Goal: Transaction & Acquisition: Subscribe to service/newsletter

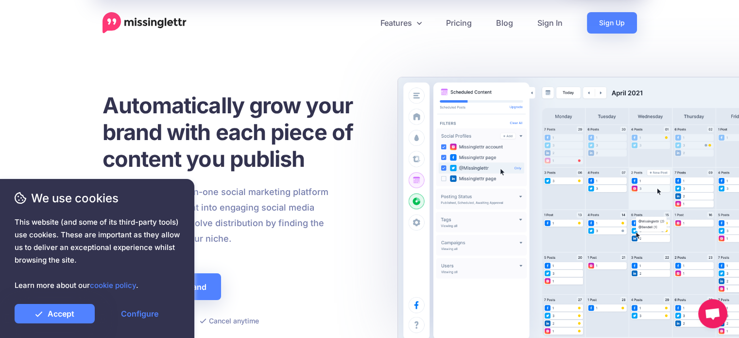
click at [199, 152] on h1 "Automatically grow your brand with each piece of content you publish" at bounding box center [240, 132] width 275 height 80
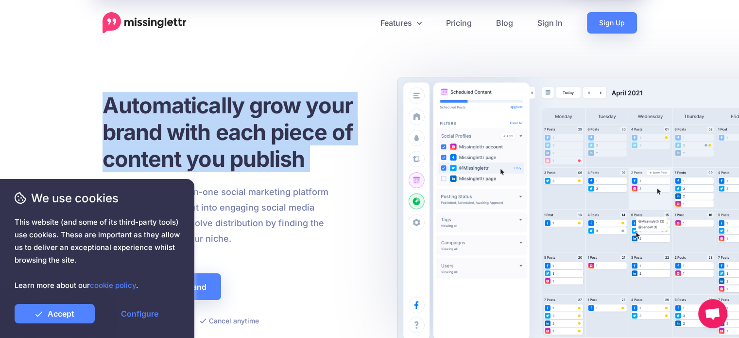
click at [199, 152] on h1 "Automatically grow your brand with each piece of content you publish" at bounding box center [240, 132] width 275 height 80
click at [310, 172] on h1 "Automatically grow your brand with each piece of content you publish" at bounding box center [240, 132] width 275 height 80
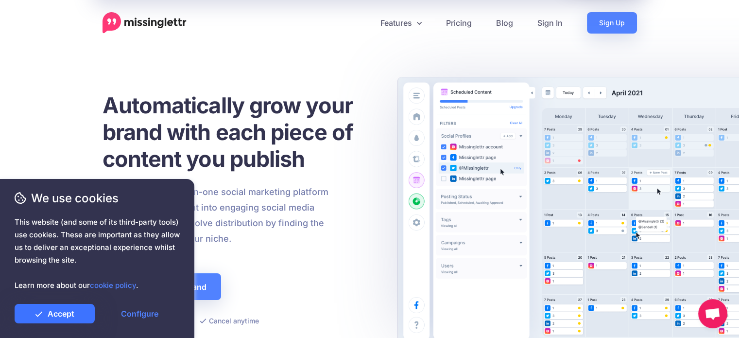
click at [71, 315] on link "Accept" at bounding box center [55, 313] width 80 height 19
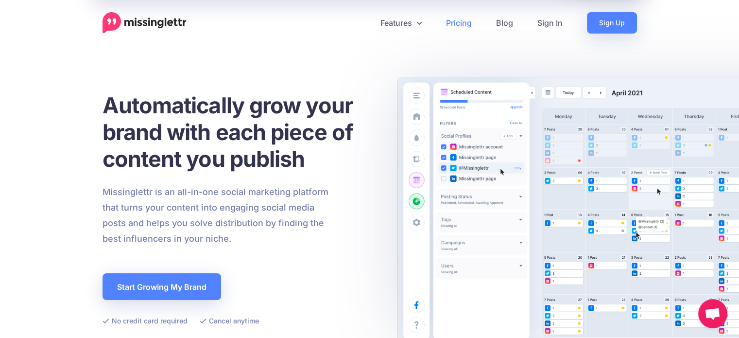
click at [453, 24] on link "Pricing" at bounding box center [459, 22] width 50 height 21
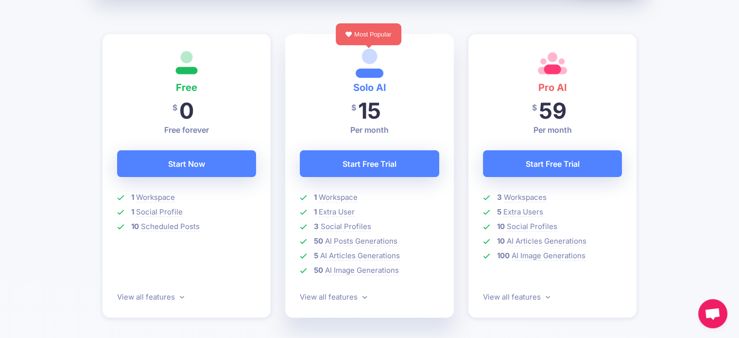
scroll to position [266, 0]
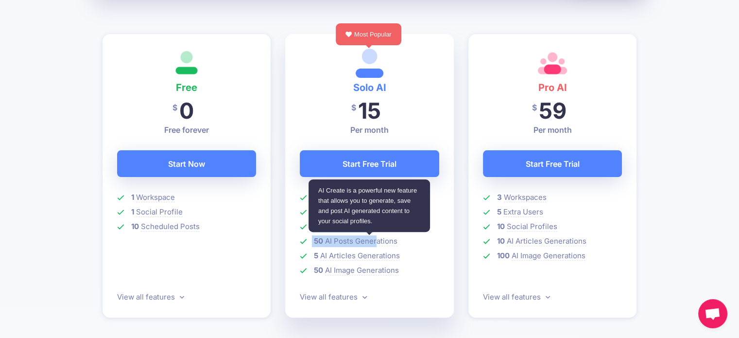
drag, startPoint x: 316, startPoint y: 198, endPoint x: 377, endPoint y: 242, distance: 75.3
click at [377, 242] on ul "1 Workspace 1 Extra User 3 Social Profiles 50 AI Posts Generations 5 AI Article…" at bounding box center [370, 236] width 140 height 88
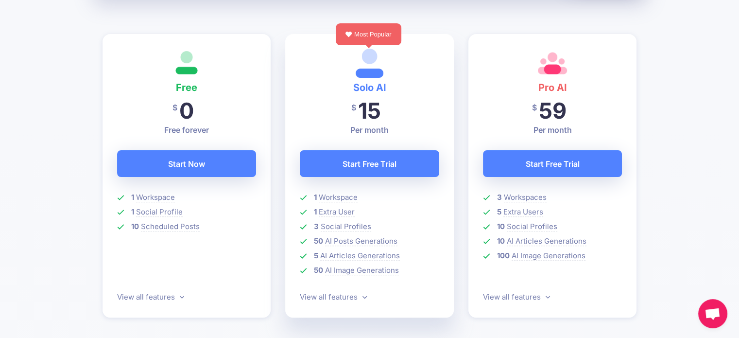
click at [433, 282] on div at bounding box center [370, 285] width 140 height 12
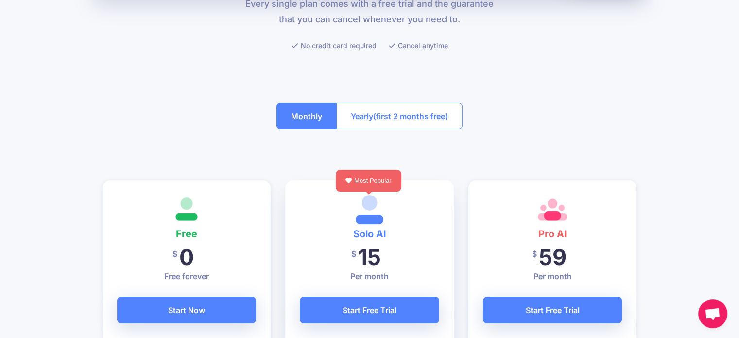
scroll to position [0, 0]
